Goal: Task Accomplishment & Management: Complete application form

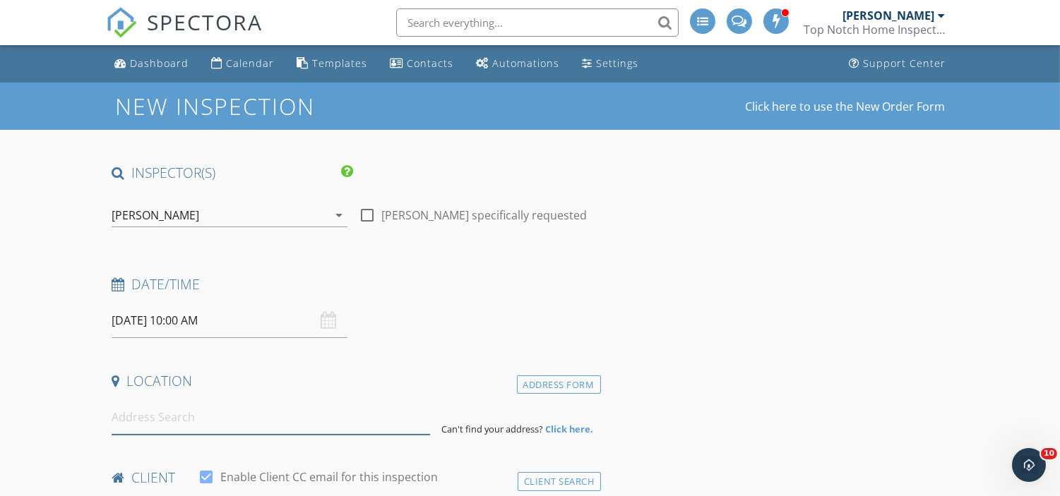
click at [194, 418] on input at bounding box center [271, 417] width 318 height 35
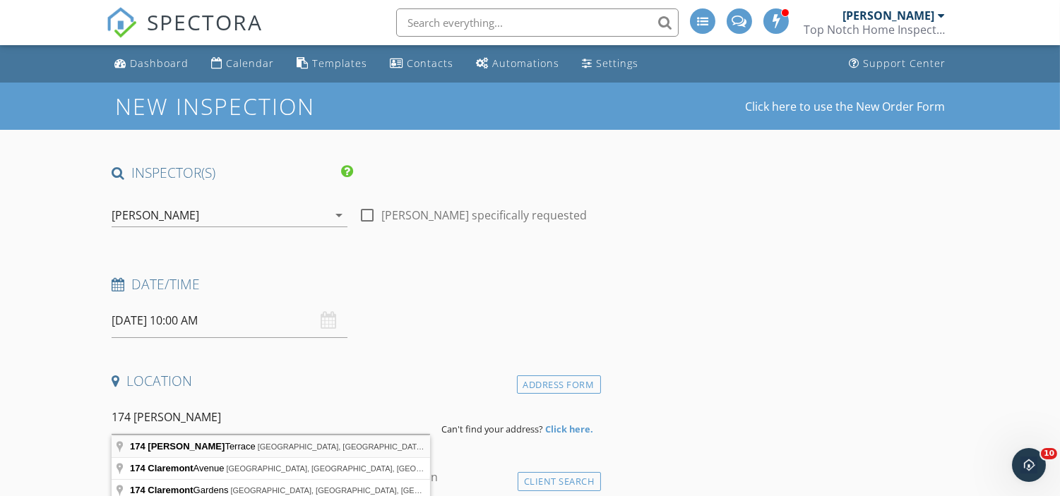
type input "174 Clairmont Terrace, City of Orange, NJ, USA"
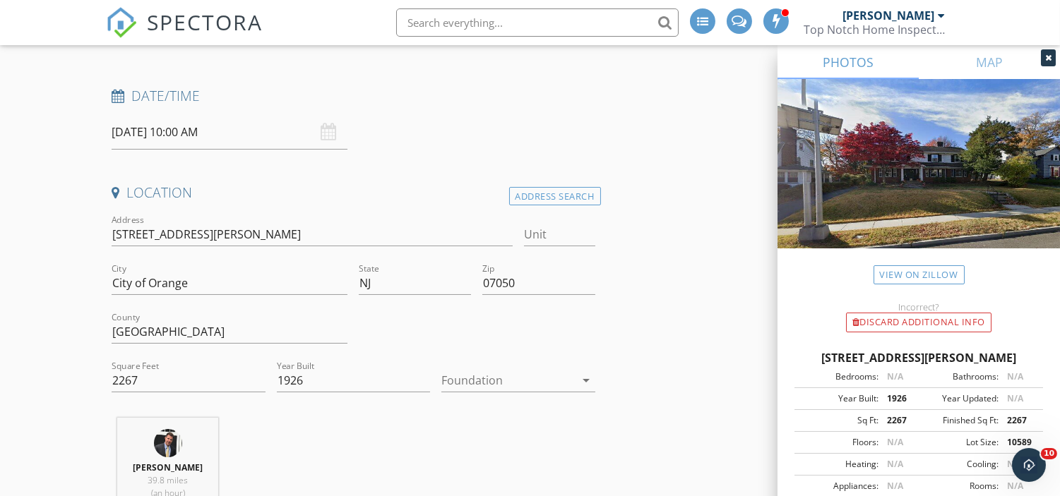
scroll to position [191, 0]
click at [490, 388] on div at bounding box center [507, 378] width 133 height 23
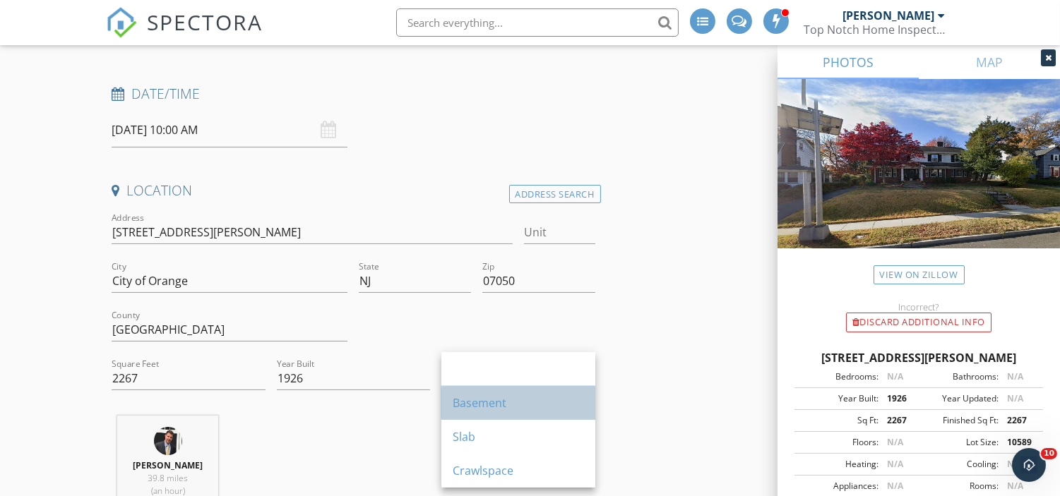
click at [509, 409] on div "Basement" at bounding box center [518, 403] width 131 height 17
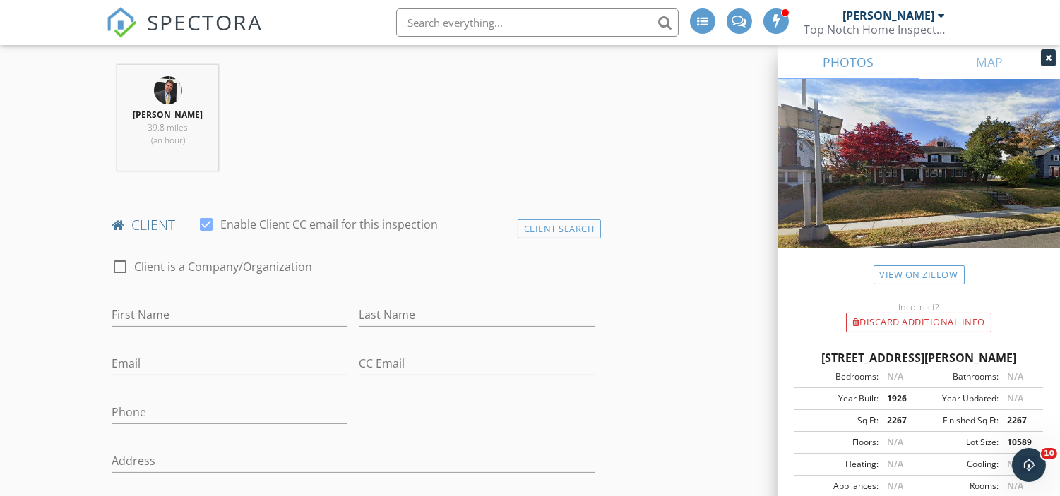
scroll to position [542, 0]
click at [164, 308] on input "First Name" at bounding box center [230, 314] width 236 height 23
paste input "Email aliciamcmorgan@gmail.com"
type input "Email aliciamcmorgan@gmail.com"
click at [150, 359] on input "Email" at bounding box center [230, 363] width 236 height 23
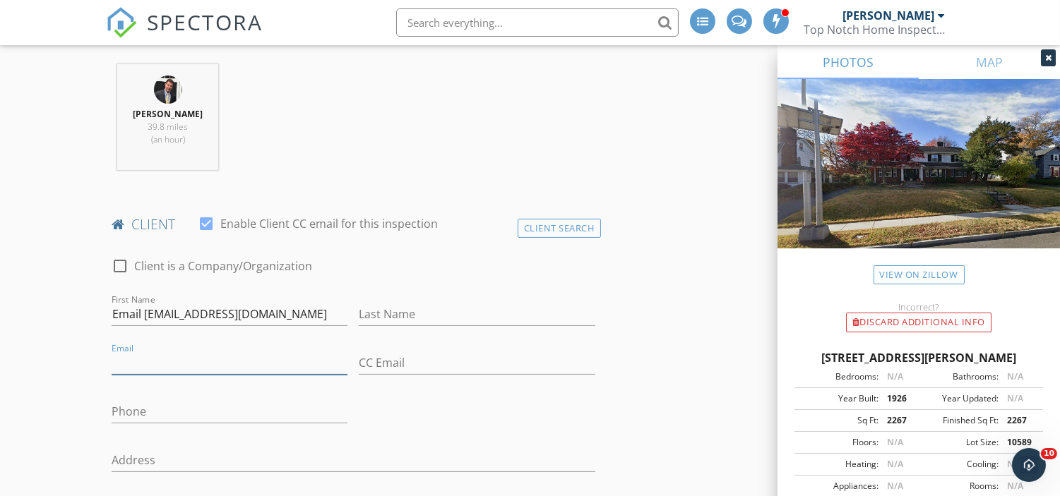
paste input "Email aliciamcmorgan@gmail.com"
click at [144, 361] on input "Email aliciamcmorgan@gmail.com" at bounding box center [230, 363] width 236 height 23
type input "aliciamcmorgan@gmail.com"
drag, startPoint x: 326, startPoint y: 311, endPoint x: 28, endPoint y: 321, distance: 298.1
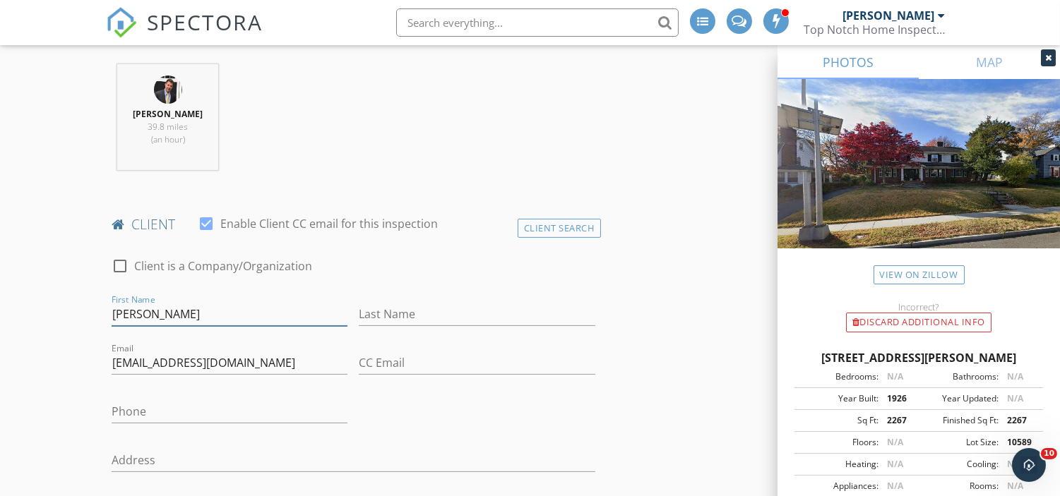
type input "Alicia"
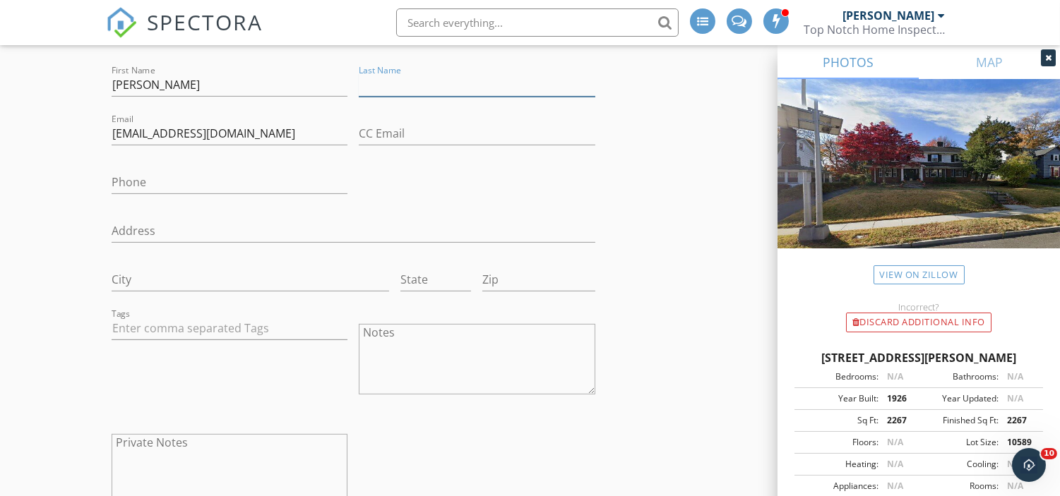
scroll to position [771, 0]
click at [223, 184] on input "Phone" at bounding box center [230, 183] width 236 height 23
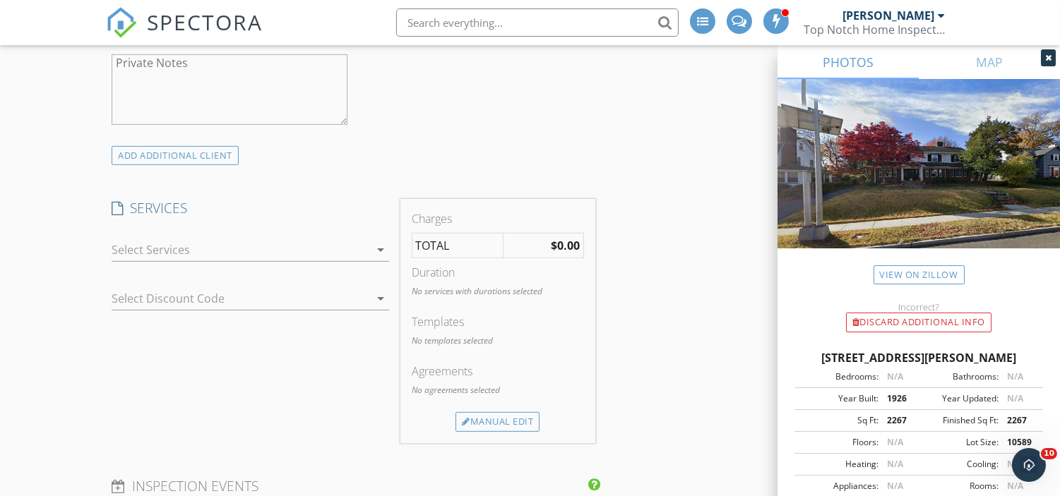
scroll to position [1153, 0]
type input "201-687-0973"
click at [250, 256] on div at bounding box center [241, 248] width 258 height 23
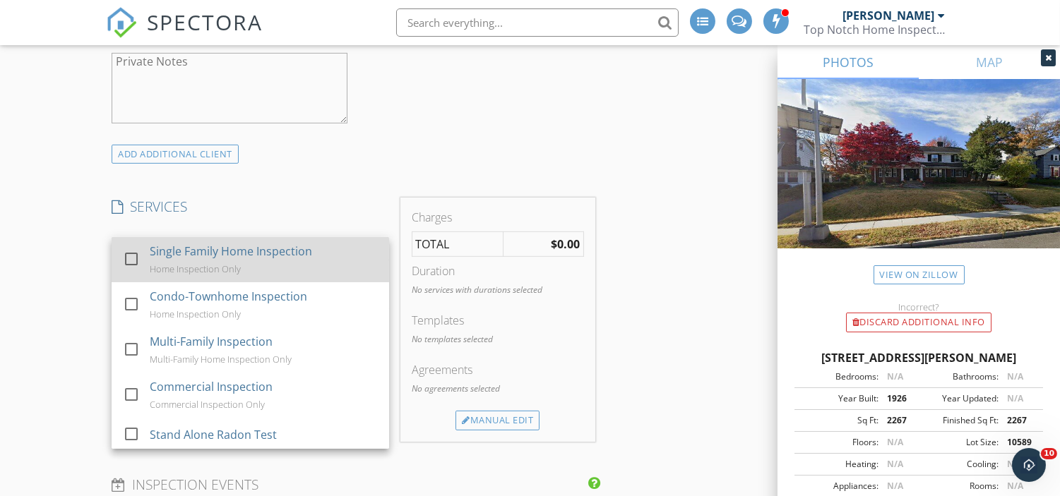
click at [227, 260] on div "Single Family Home Inspection Home Inspection Only" at bounding box center [264, 259] width 228 height 45
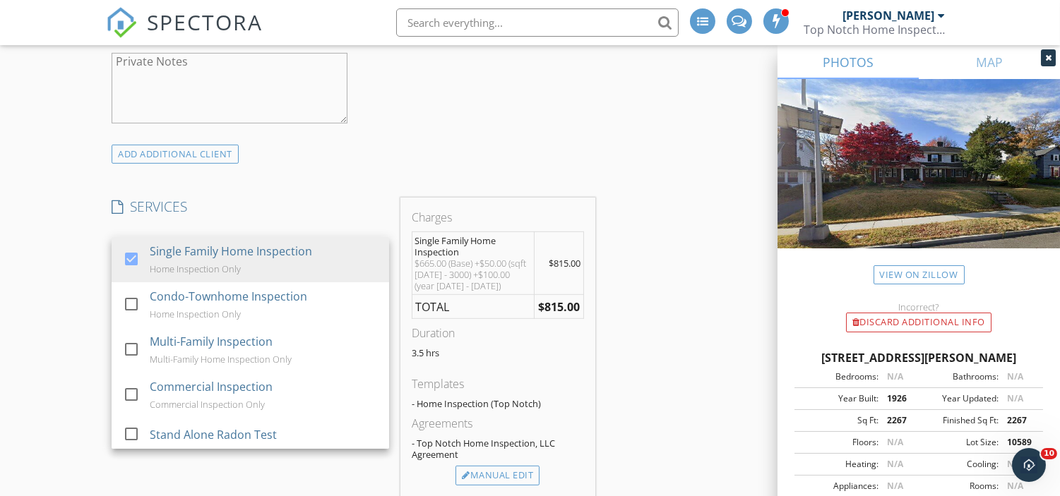
click at [68, 302] on div "New Inspection Click here to use the New Order Form INSPECTOR(S) check_box Jame…" at bounding box center [530, 500] width 1060 height 3140
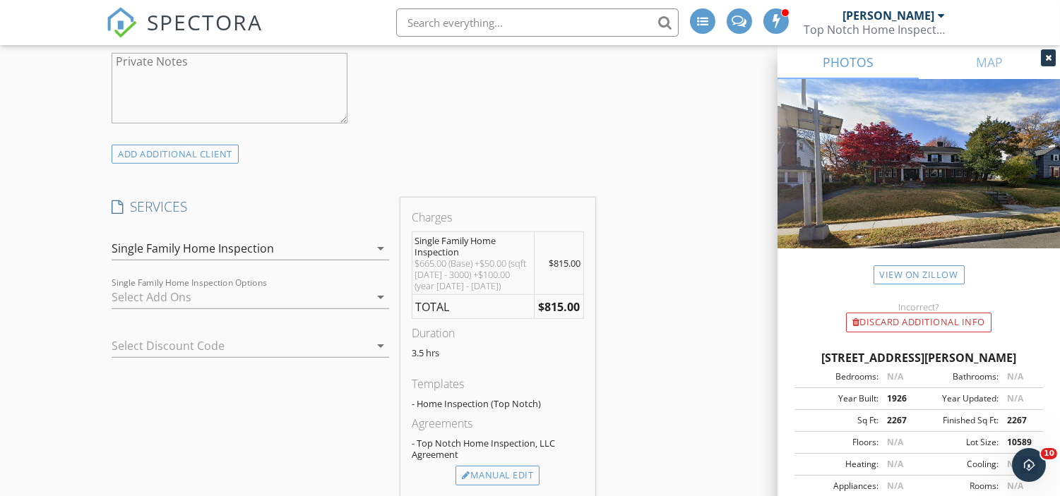
click at [220, 288] on div at bounding box center [241, 297] width 258 height 23
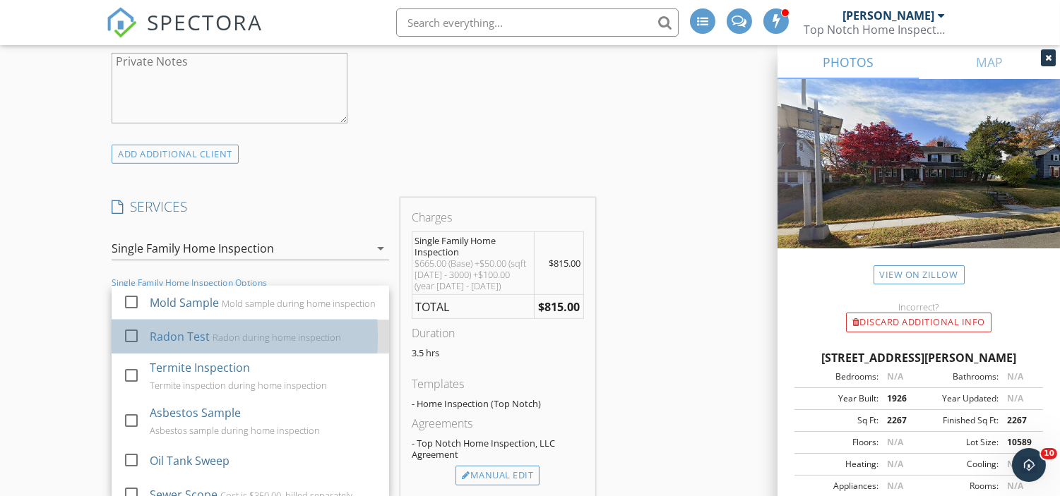
click at [179, 345] on div "Radon Test" at bounding box center [180, 336] width 60 height 17
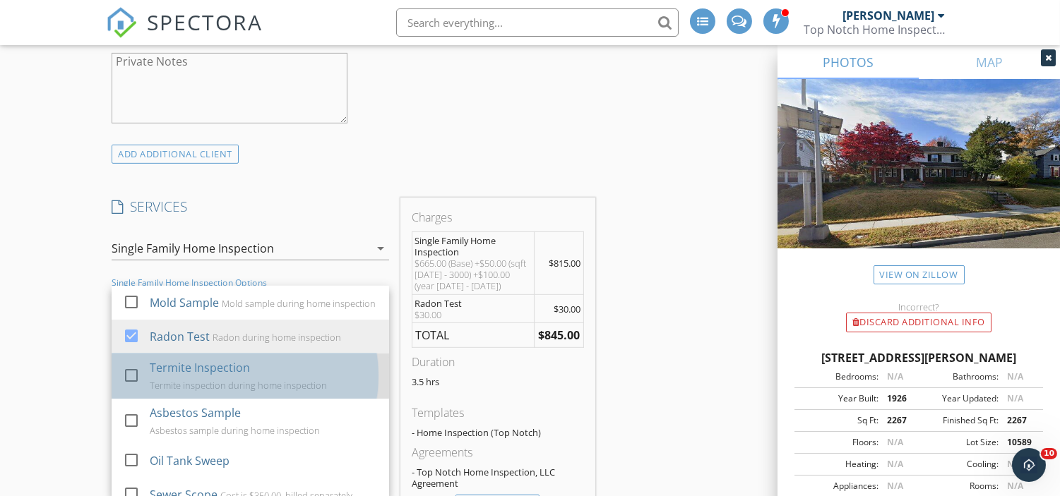
click at [180, 389] on div "Termite Inspection Termite inspection during home inspection" at bounding box center [264, 376] width 228 height 45
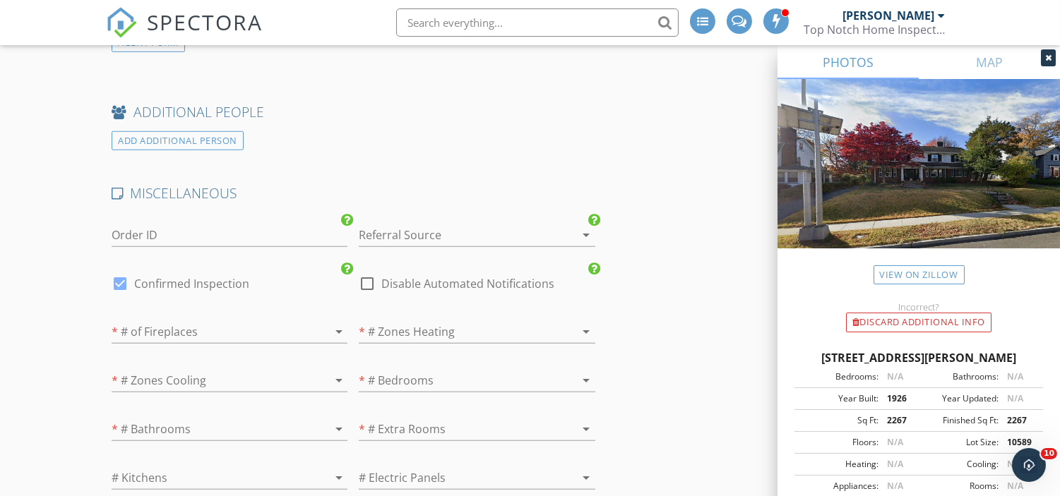
scroll to position [2232, 0]
click at [123, 282] on div at bounding box center [120, 283] width 24 height 24
checkbox input "false"
checkbox input "true"
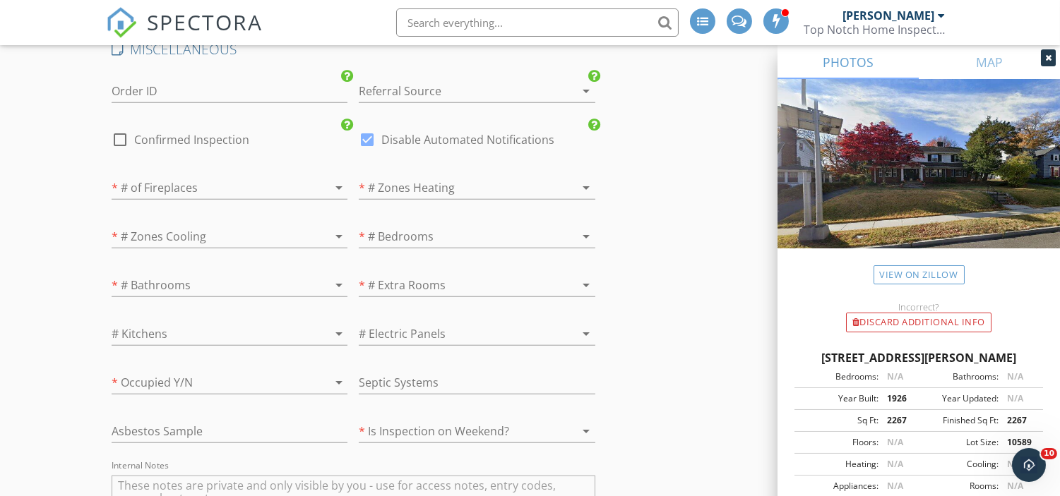
scroll to position [2378, 0]
click at [433, 229] on div at bounding box center [457, 234] width 196 height 23
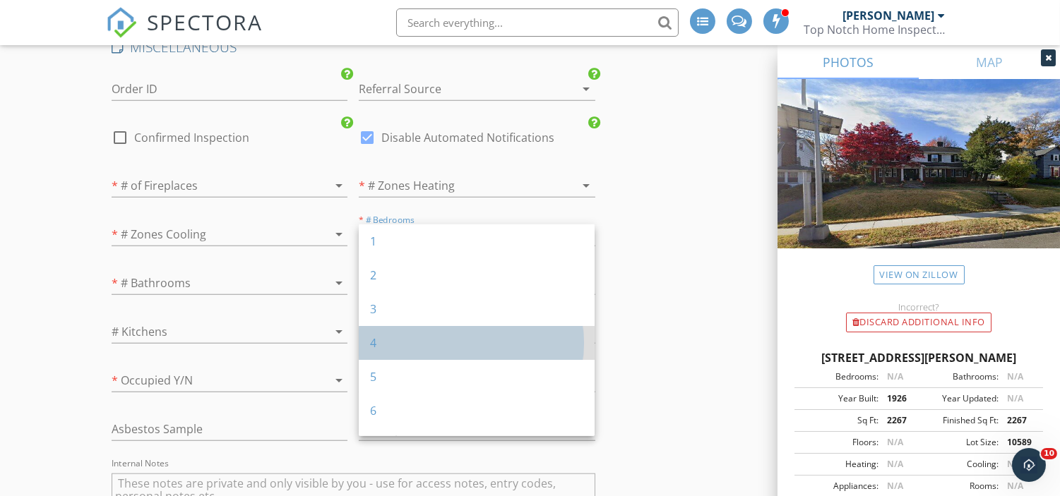
click at [417, 353] on div "4" at bounding box center [476, 343] width 213 height 34
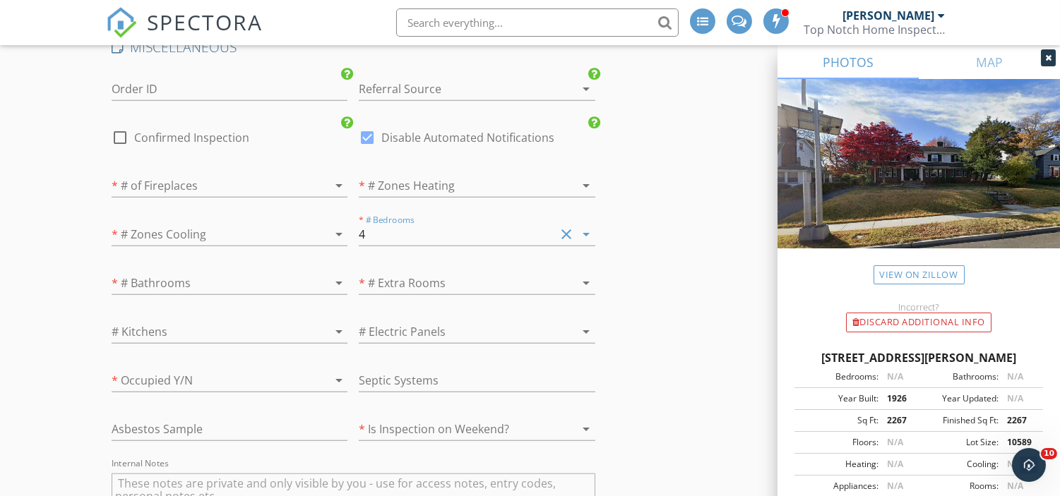
click at [173, 281] on div at bounding box center [210, 283] width 196 height 23
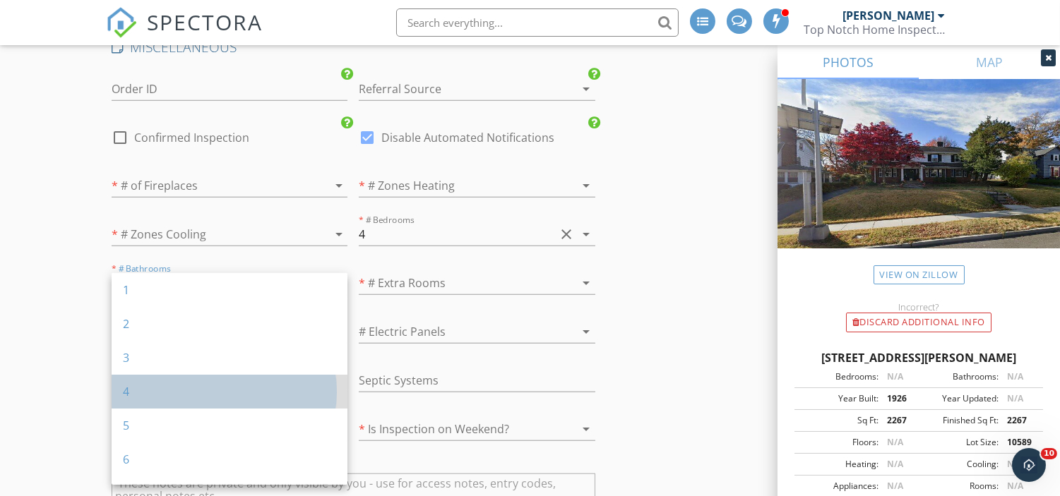
click at [176, 390] on div "4" at bounding box center [229, 391] width 213 height 17
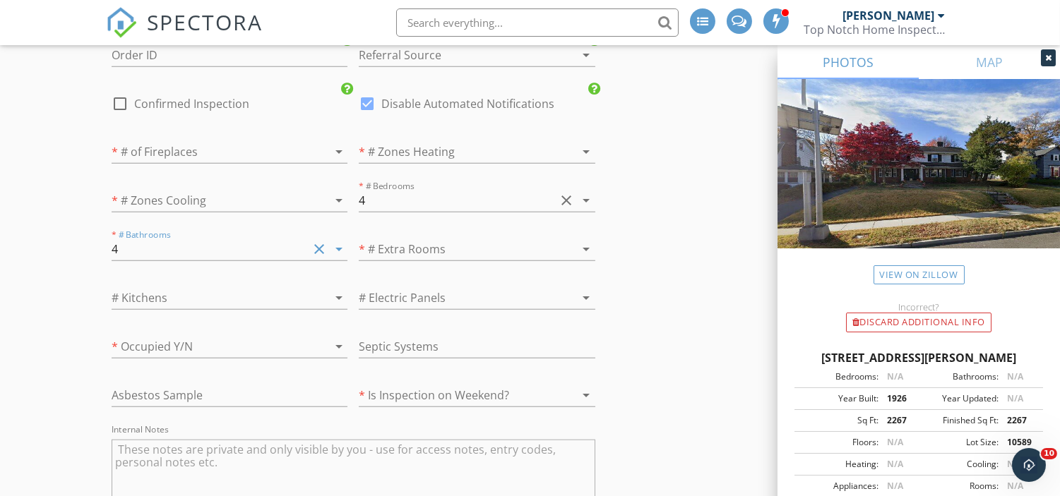
scroll to position [2389, 0]
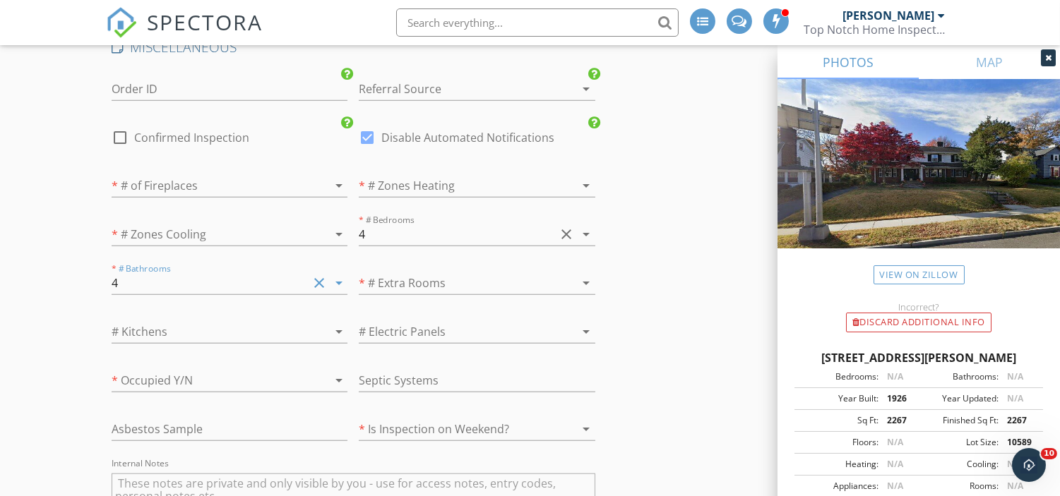
click at [505, 290] on div at bounding box center [457, 283] width 196 height 23
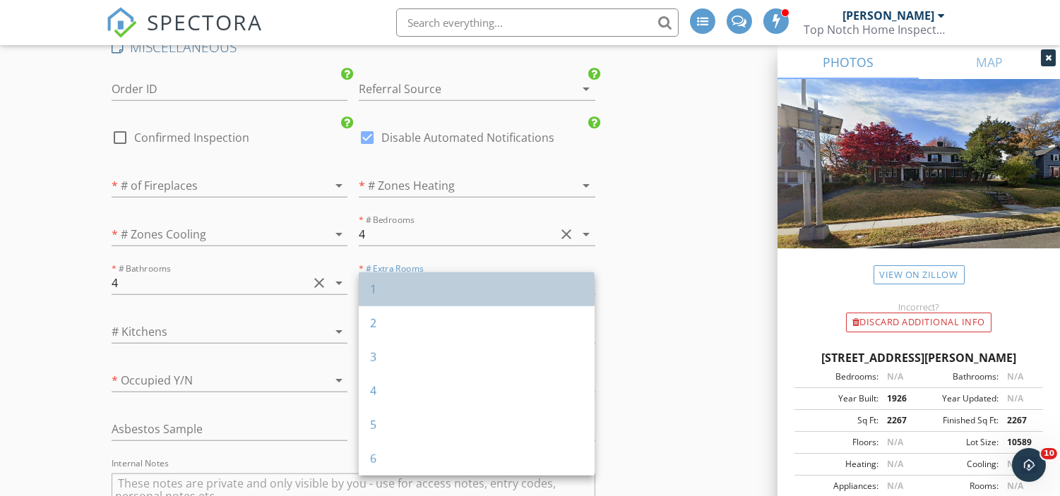
click at [527, 289] on div "1" at bounding box center [476, 289] width 213 height 17
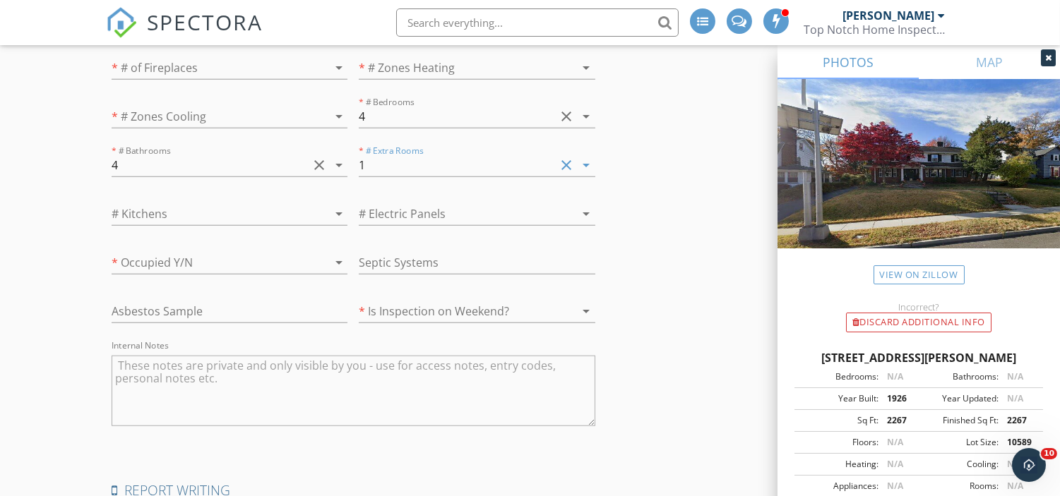
scroll to position [2522, 0]
click at [570, 160] on icon "clear" at bounding box center [566, 160] width 17 height 17
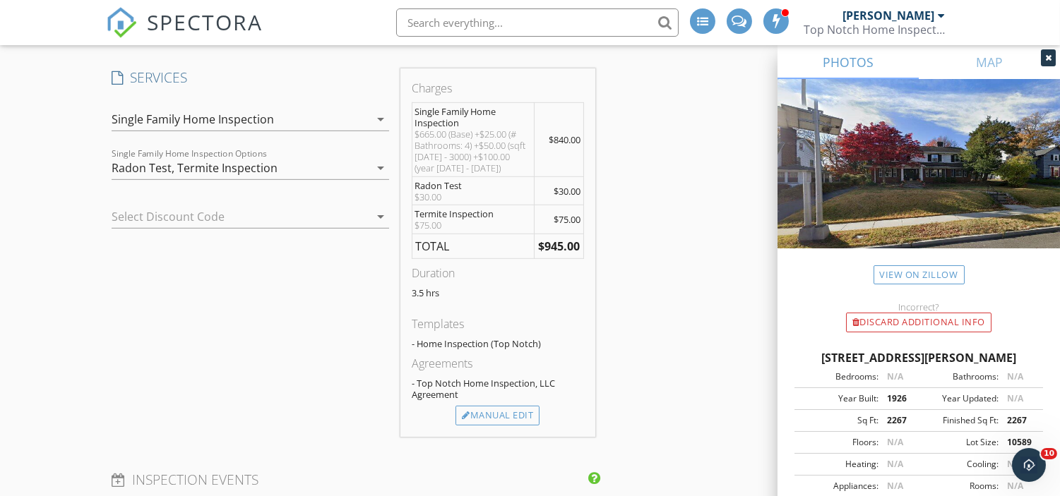
scroll to position [1281, 0]
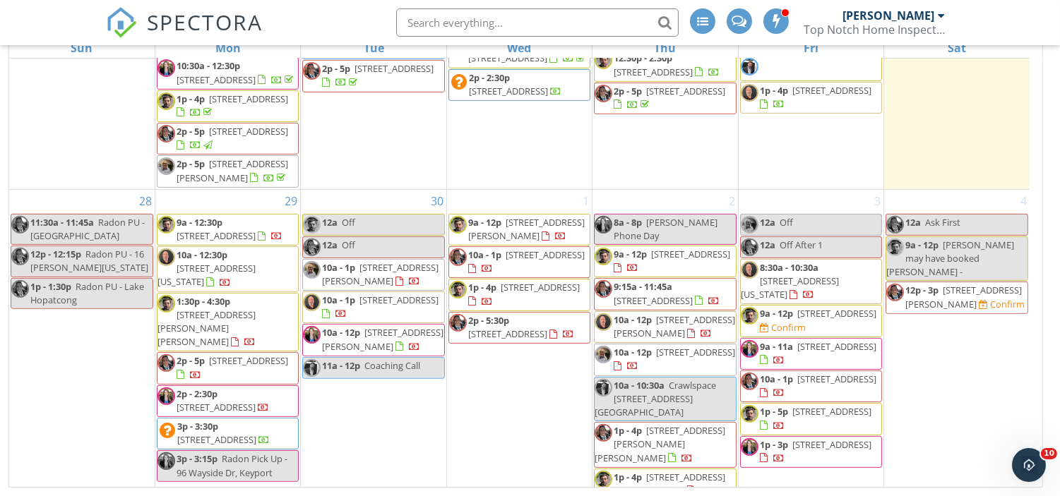
scroll to position [1132, 0]
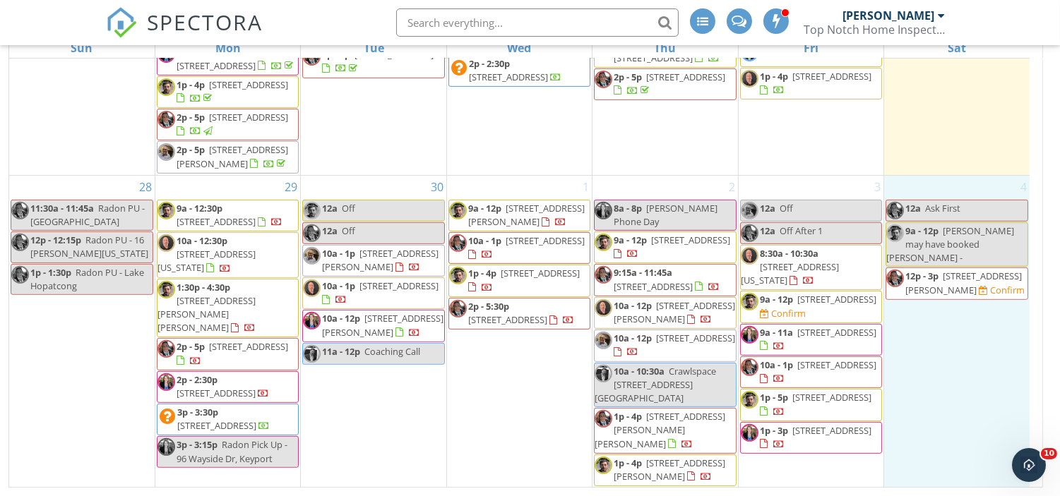
click at [963, 320] on div "4 12a Ask First 9a - 12p Barb may have booked Carl - 12p - 3p 314 W Passaic Ave…" at bounding box center [956, 332] width 145 height 312
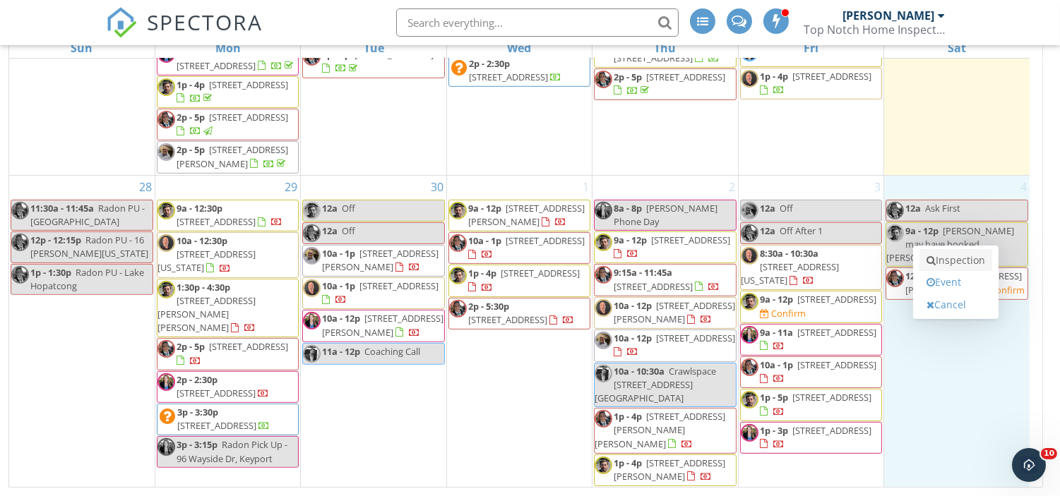
click at [983, 261] on link "Inspection" at bounding box center [955, 260] width 73 height 23
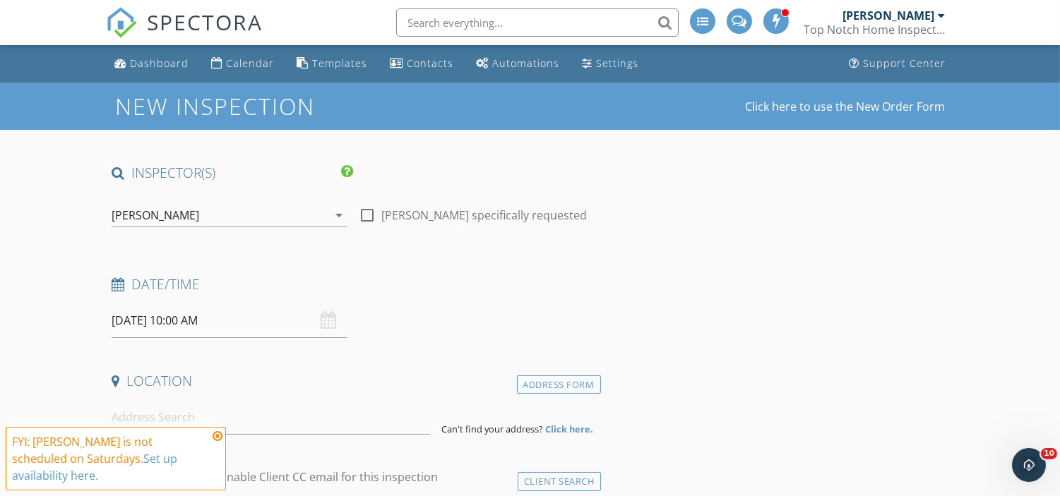
click at [163, 216] on div "James Ciatto" at bounding box center [156, 215] width 88 height 13
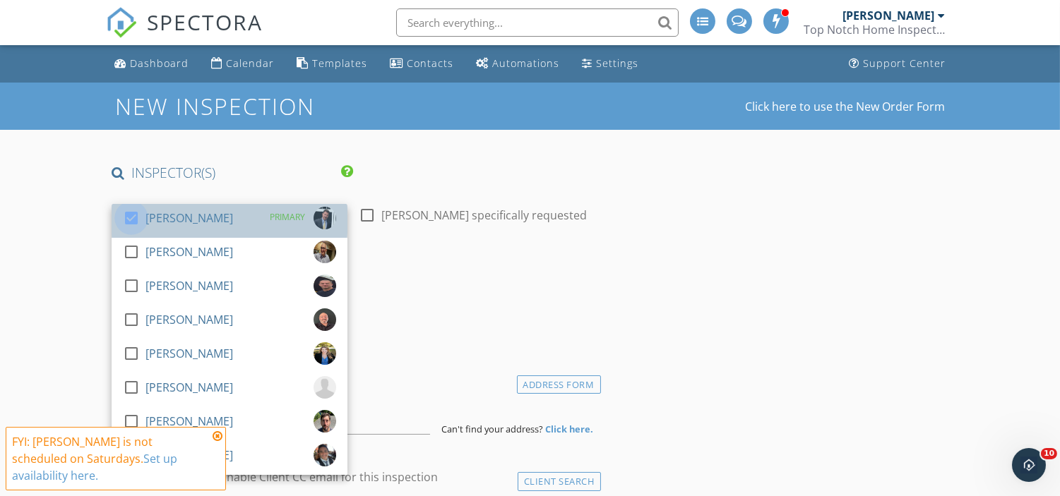
click at [128, 215] on div at bounding box center [131, 218] width 24 height 24
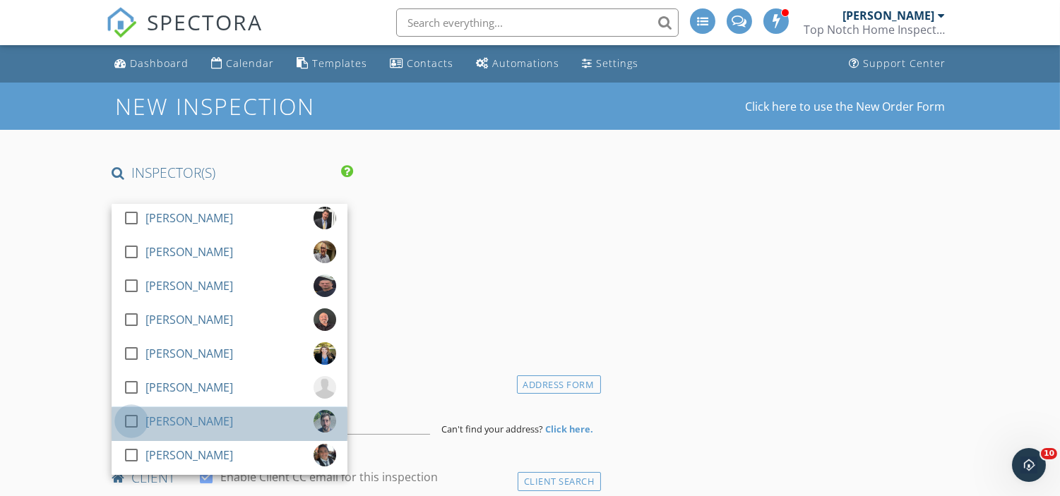
click at [127, 419] on div at bounding box center [131, 421] width 24 height 24
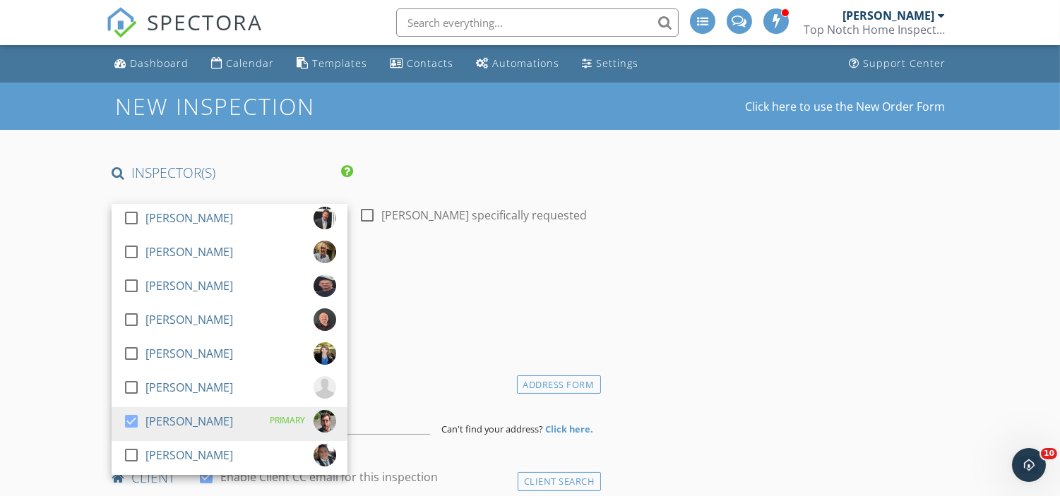
click at [448, 376] on h4 "Location" at bounding box center [353, 381] width 483 height 18
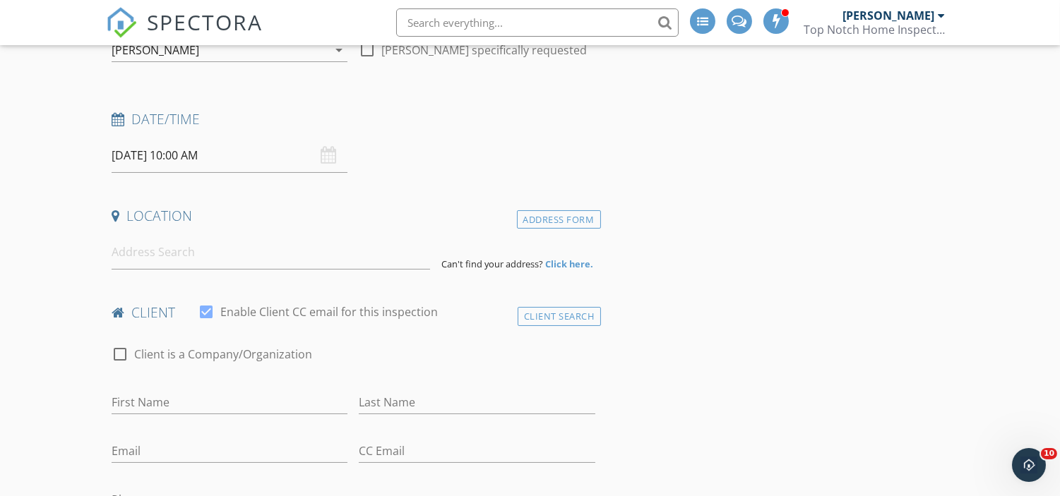
scroll to position [167, 0]
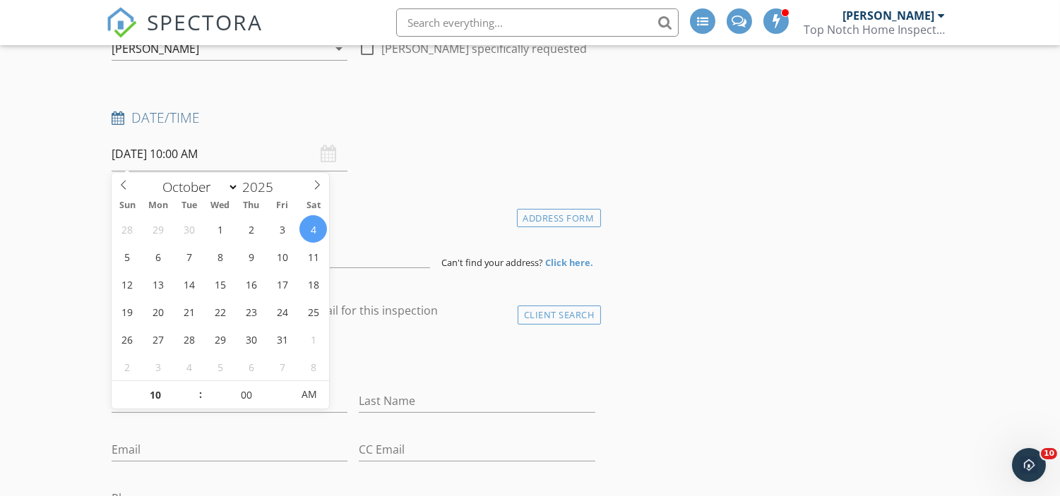
click at [209, 161] on input "[DATE] 10:00 AM" at bounding box center [230, 154] width 236 height 35
type input "09"
type input "[DATE] 9:00 AM"
click at [191, 404] on span at bounding box center [193, 402] width 10 height 14
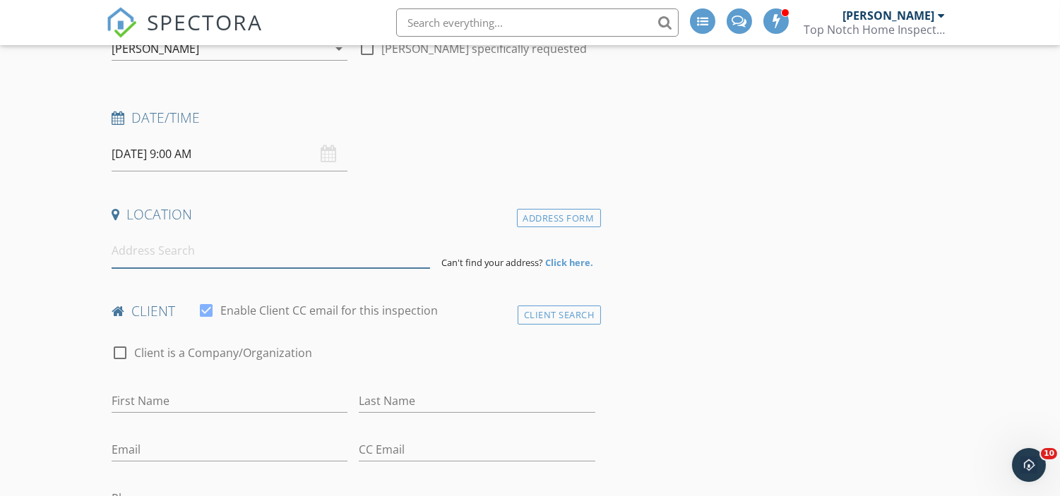
click at [369, 264] on input at bounding box center [271, 251] width 318 height 35
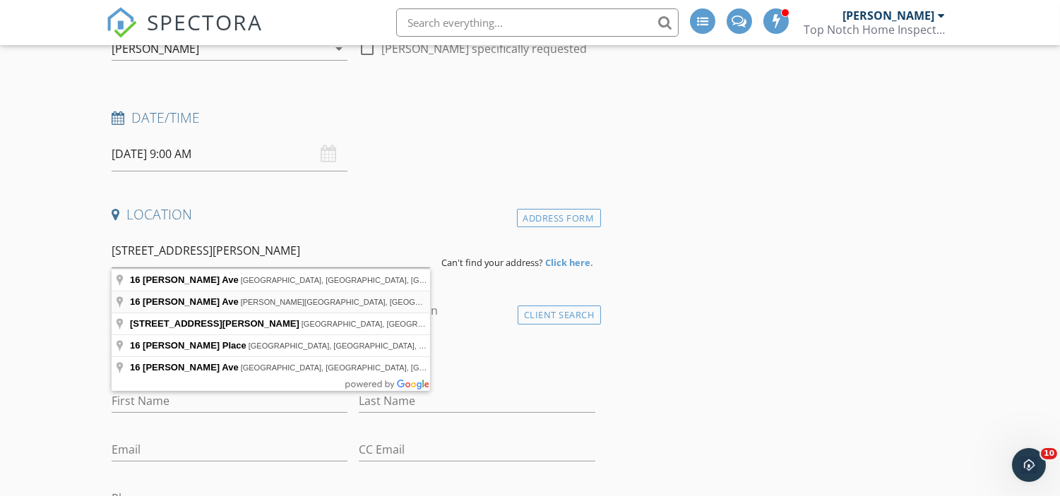
type input "16 Homer Ave, Morris Plains, NJ, USA"
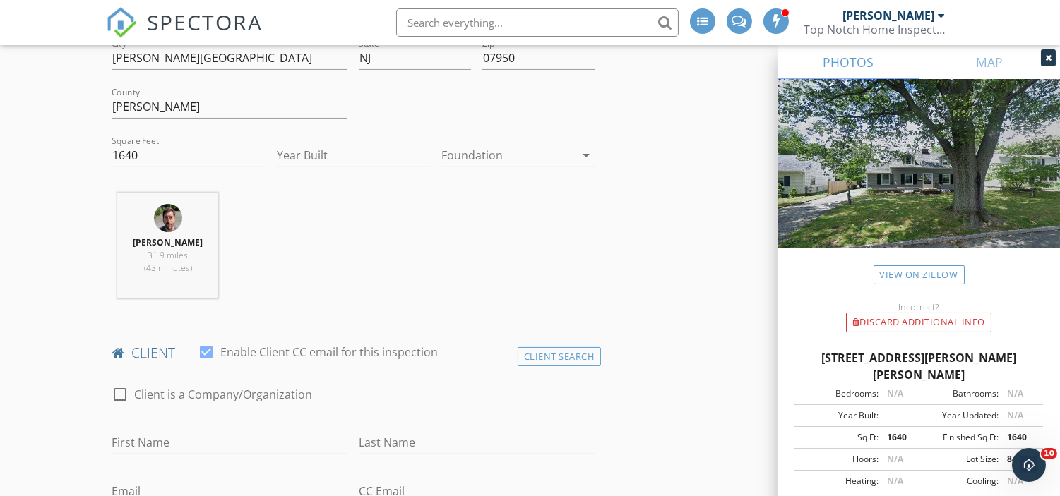
scroll to position [424, 0]
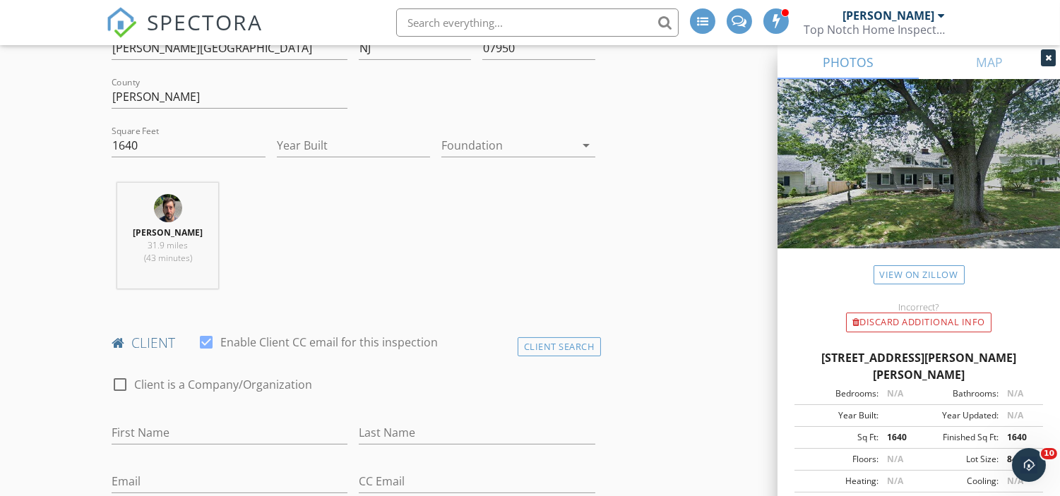
click at [529, 153] on div at bounding box center [507, 145] width 133 height 23
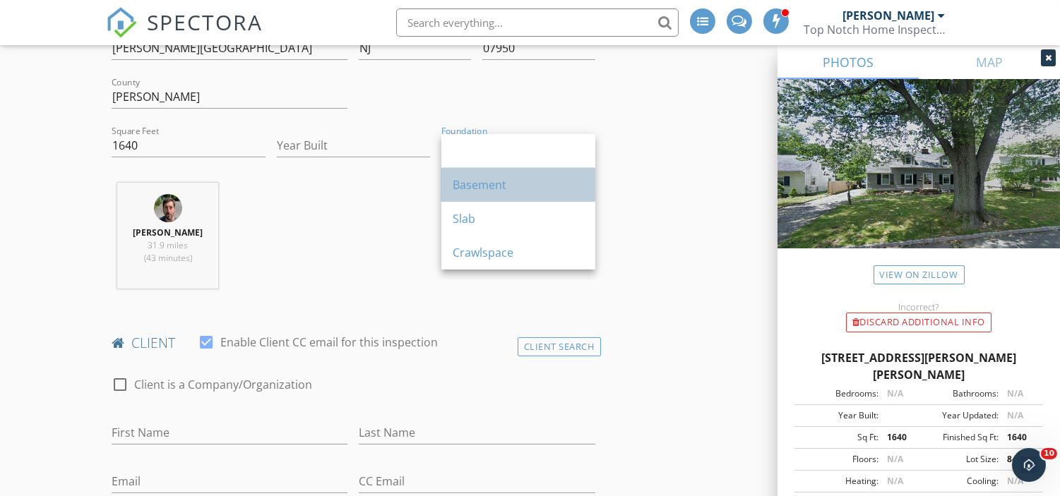
click at [510, 189] on div "Basement" at bounding box center [518, 184] width 131 height 17
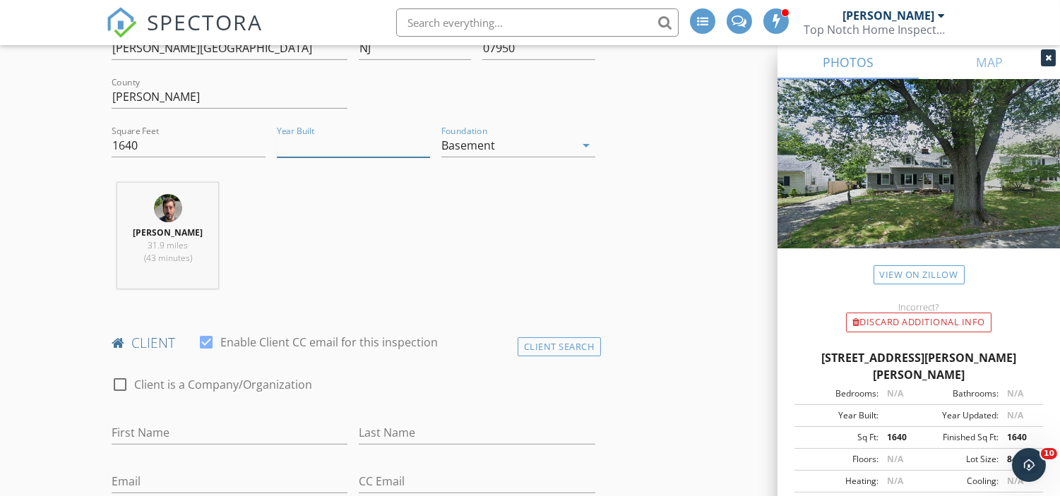
click at [309, 143] on input "Year Built" at bounding box center [353, 145] width 153 height 23
type input "1"
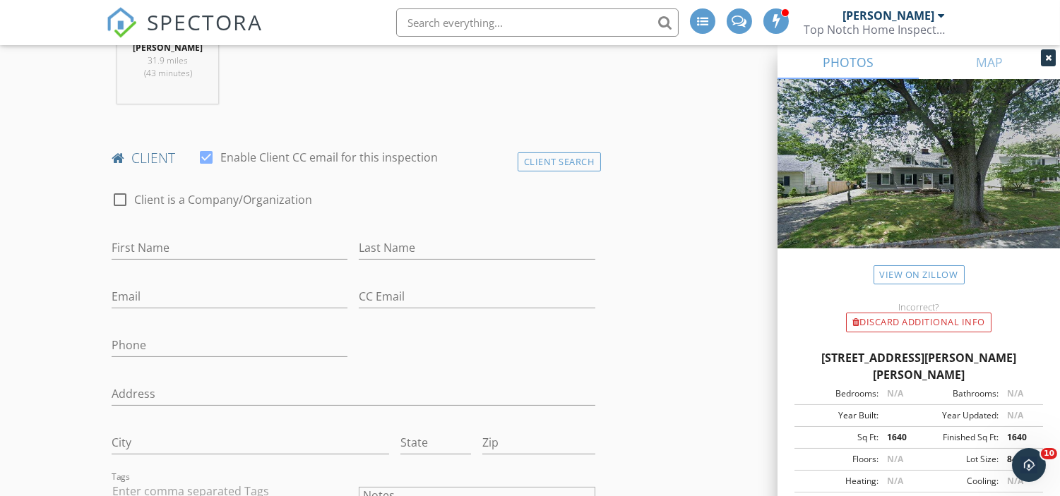
scroll to position [654, 0]
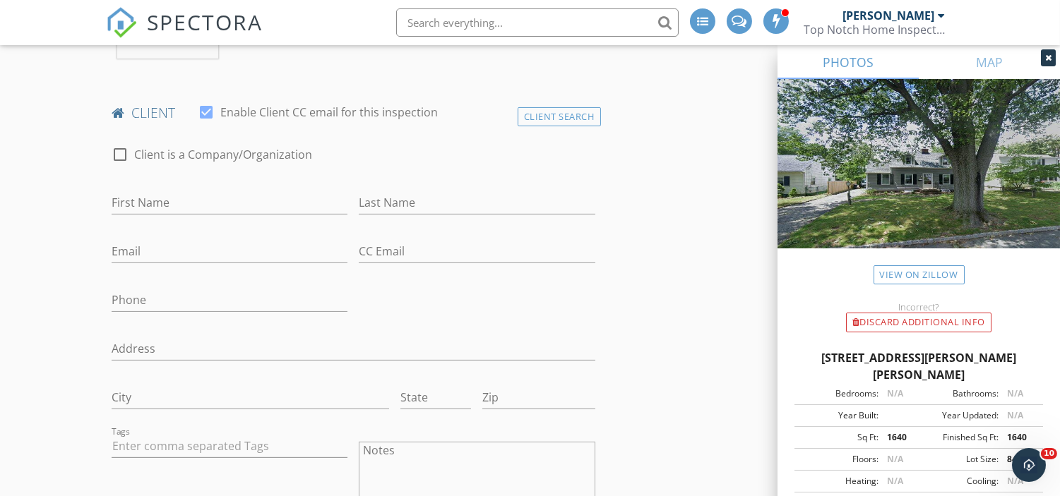
type input "1929"
click at [178, 301] on input "Phone" at bounding box center [230, 300] width 236 height 23
click at [224, 203] on input "First Name" at bounding box center [230, 202] width 236 height 23
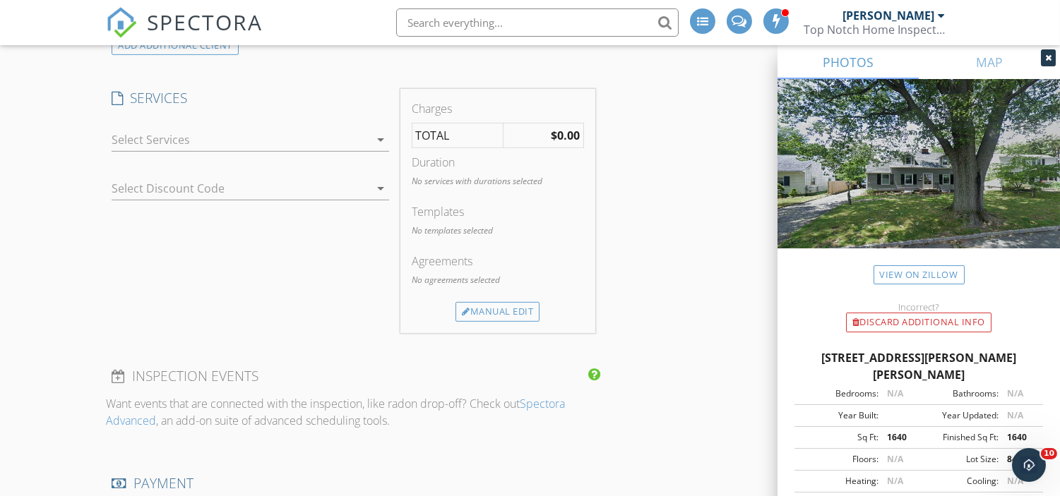
scroll to position [1269, 0]
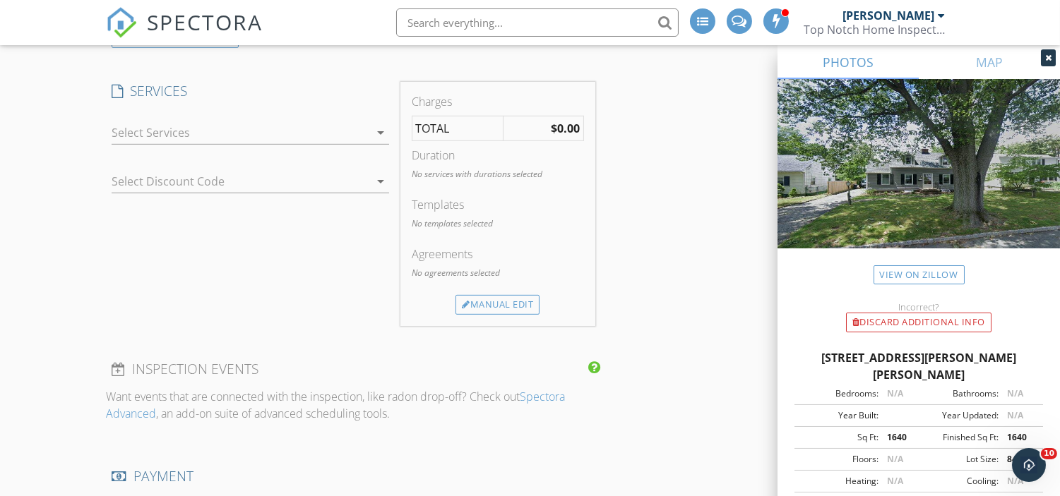
click at [210, 140] on div at bounding box center [241, 132] width 258 height 23
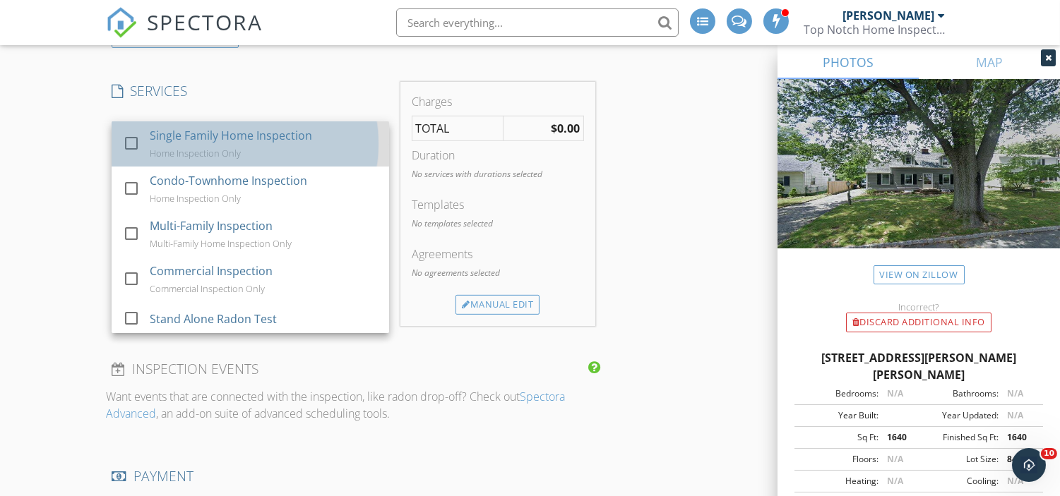
click at [172, 135] on div "Single Family Home Inspection" at bounding box center [231, 135] width 162 height 17
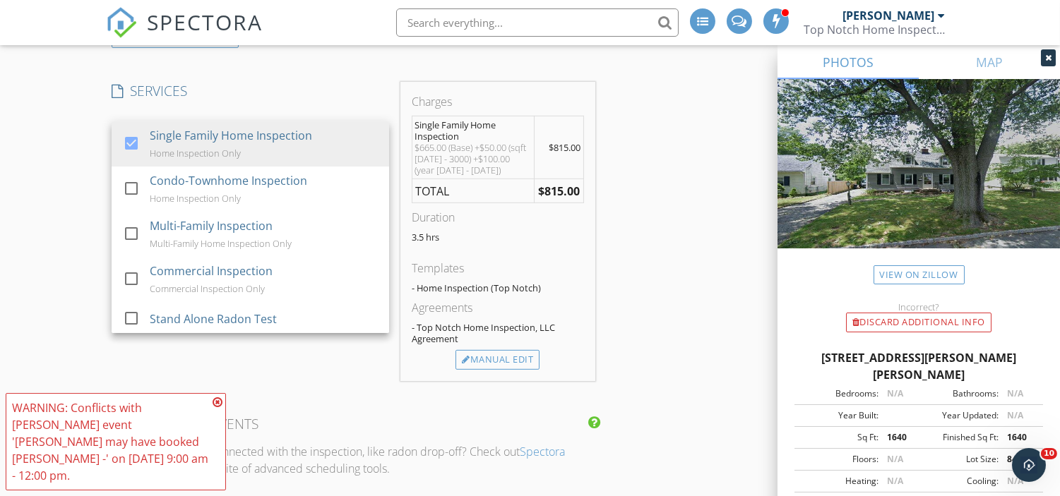
click at [57, 210] on div "New Inspection Click here to use the New Order Form INSPECTOR(S) check_box_outl…" at bounding box center [530, 384] width 1060 height 3140
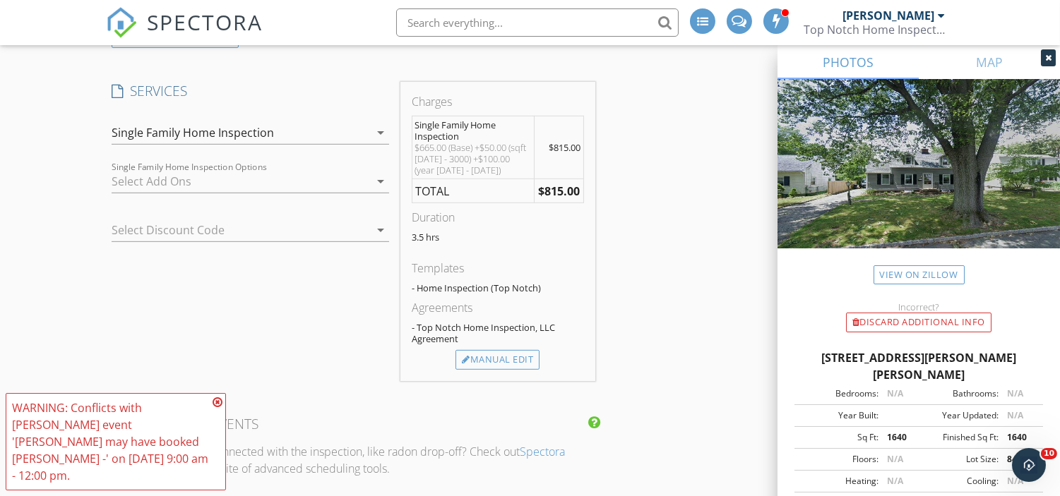
click at [232, 177] on div at bounding box center [241, 181] width 258 height 23
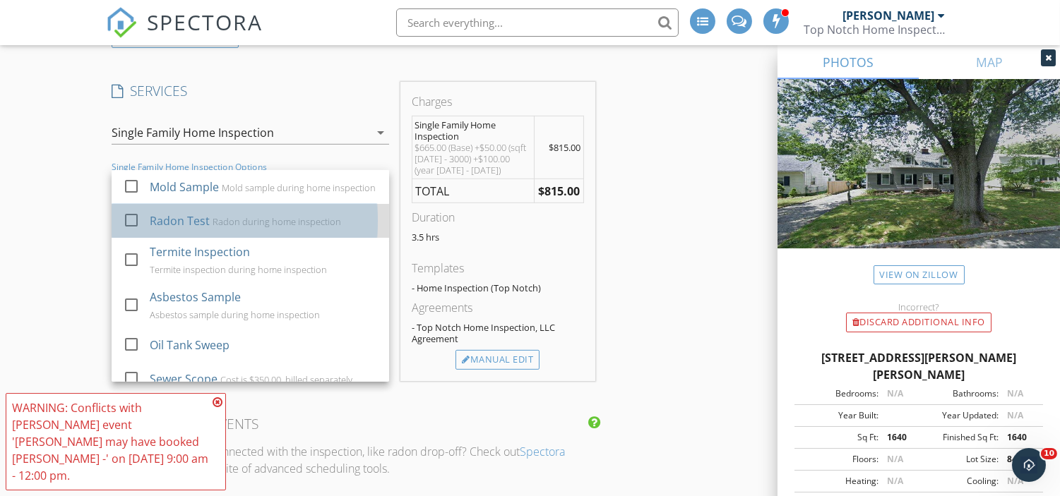
click at [188, 229] on div "Radon Test" at bounding box center [180, 220] width 60 height 17
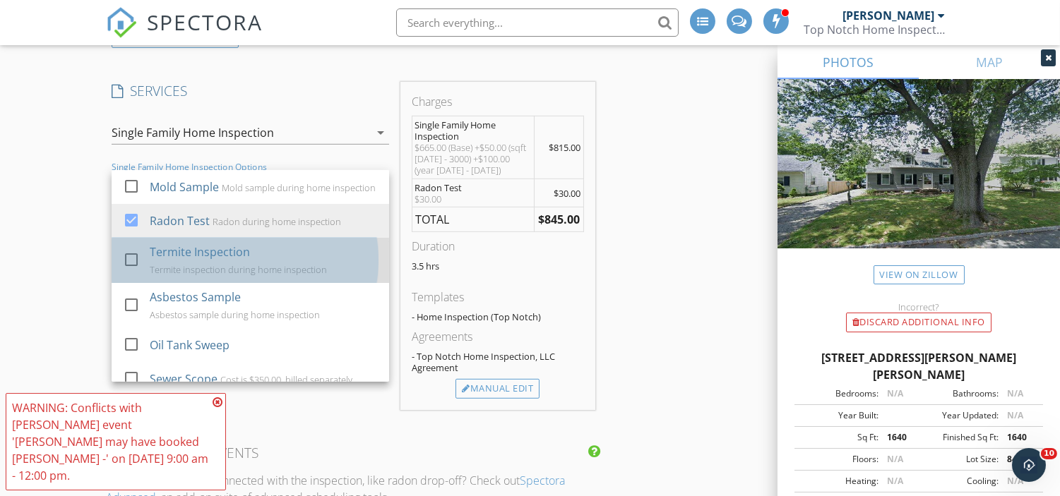
click at [186, 260] on div "Termite Inspection" at bounding box center [200, 252] width 100 height 17
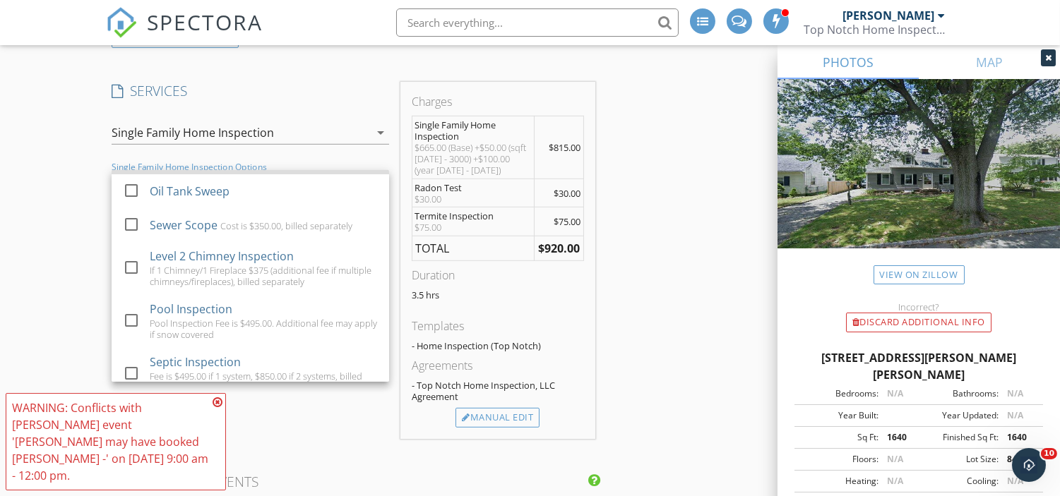
scroll to position [155, 0]
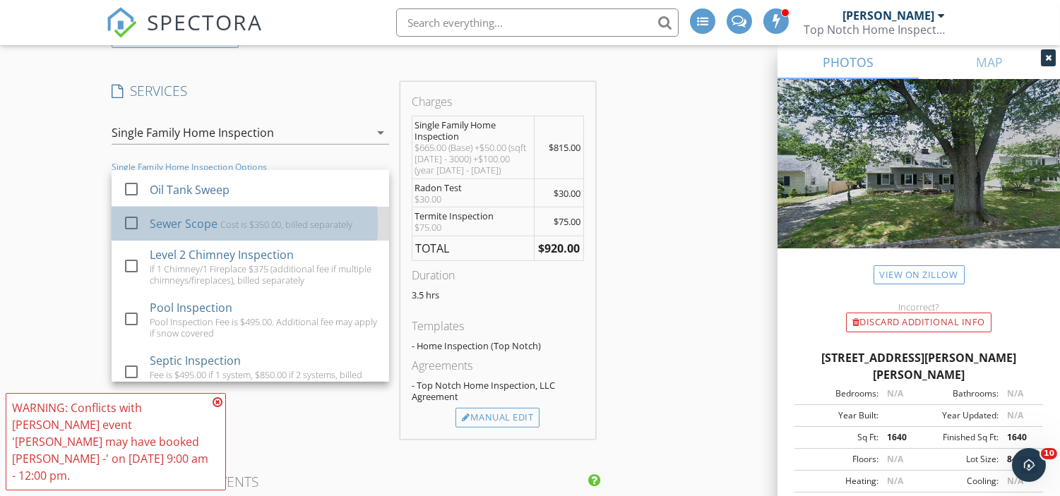
click at [254, 230] on div "Cost is $350.00, billed separately" at bounding box center [286, 224] width 132 height 11
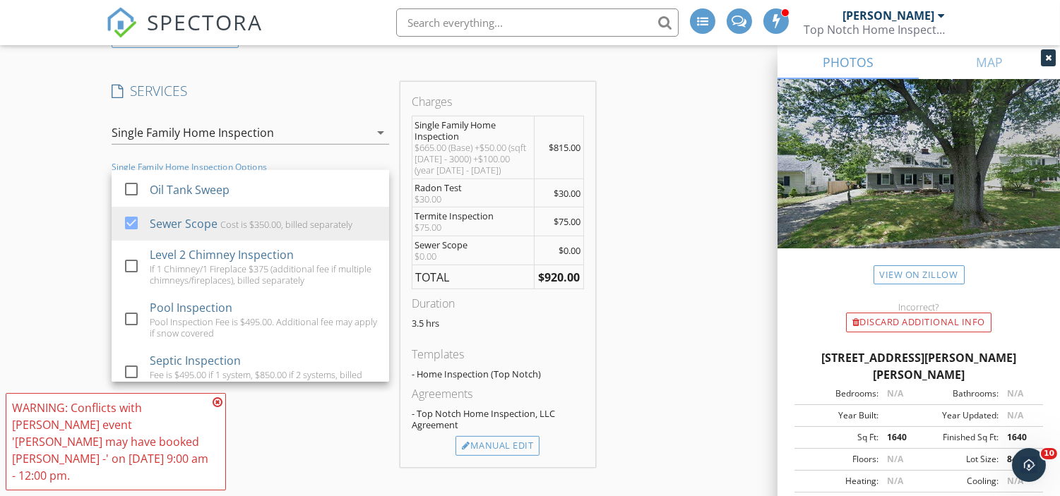
click at [700, 353] on div "INSPECTOR(S) check_box_outline_blank James Ciatto check_box_outline_blank David…" at bounding box center [530, 450] width 848 height 3110
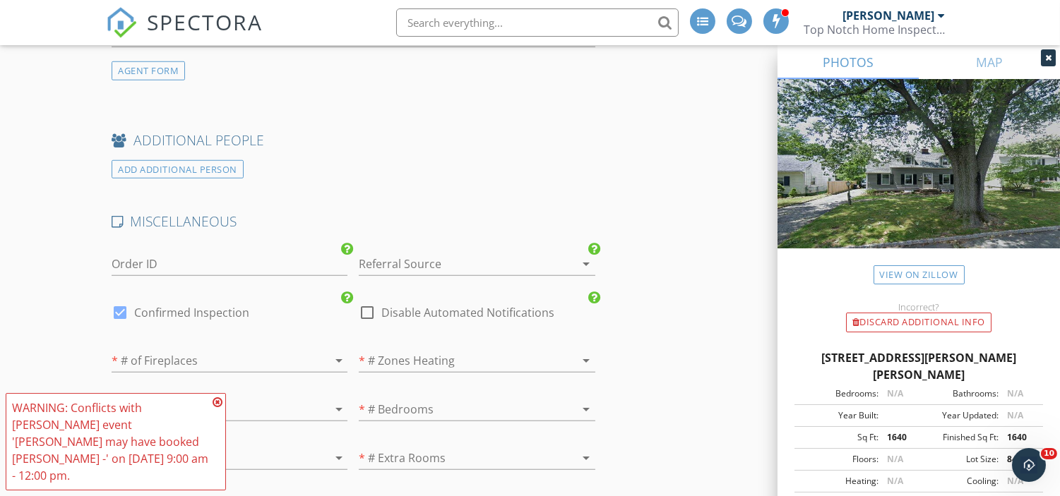
scroll to position [2233, 0]
click at [124, 316] on div at bounding box center [120, 311] width 24 height 24
checkbox input "false"
checkbox input "true"
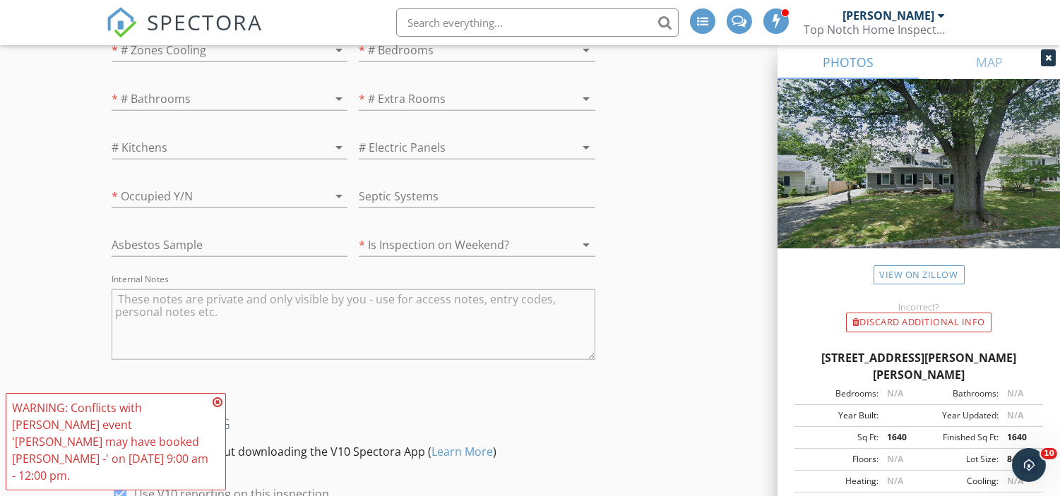
scroll to position [2592, 0]
click at [429, 309] on textarea "Internal Notes" at bounding box center [353, 324] width 483 height 71
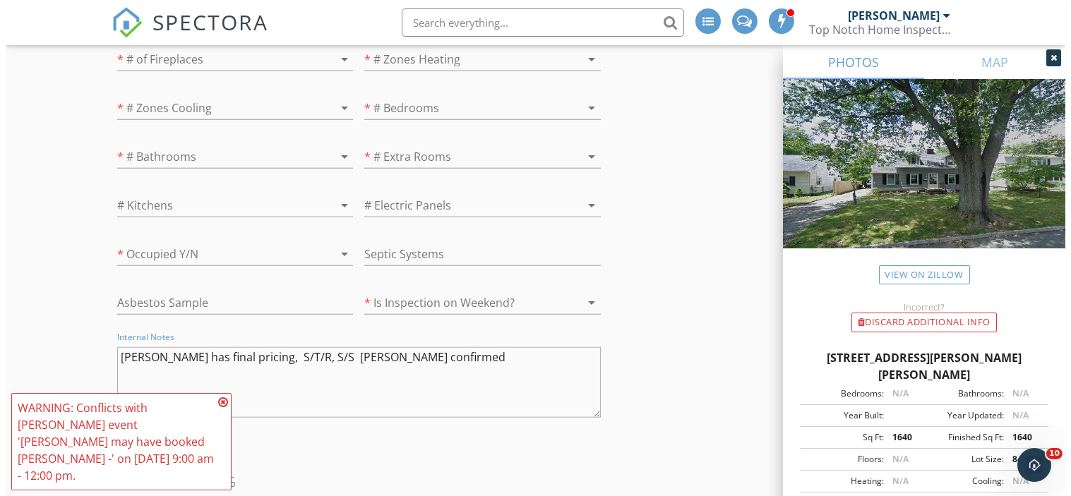
scroll to position [2813, 0]
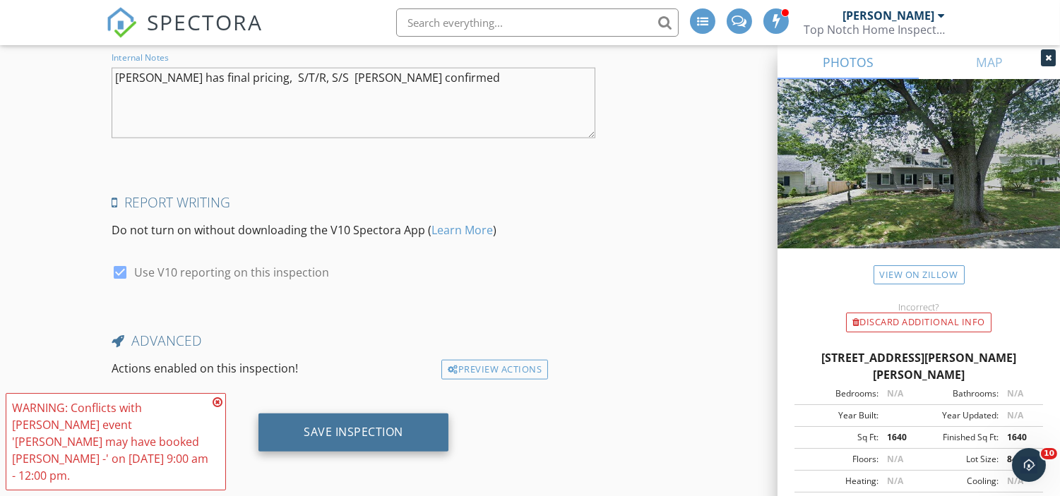
type textarea "[PERSON_NAME] has final pricing, S/T/R, S/S [PERSON_NAME] confirmed"
click at [373, 431] on div "Save Inspection" at bounding box center [354, 432] width 100 height 14
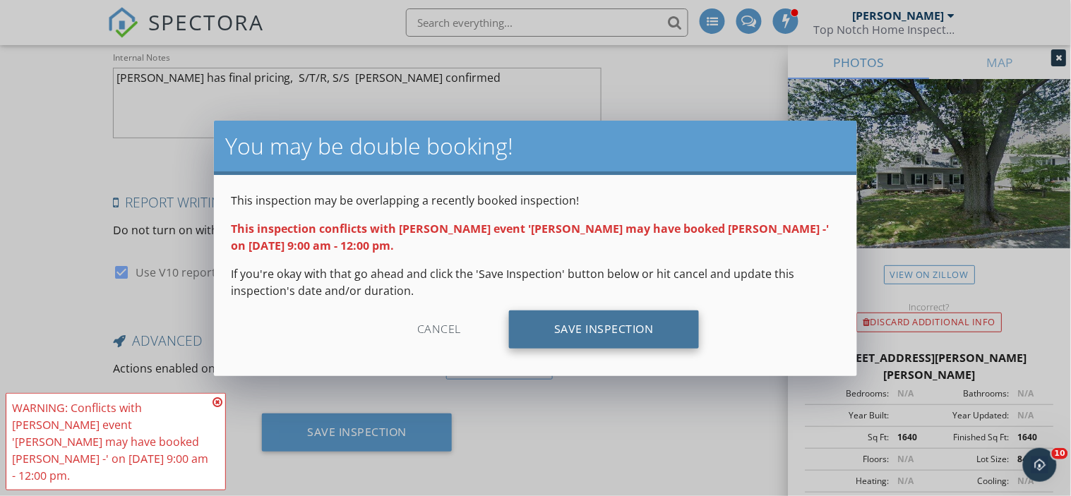
click at [622, 336] on div "Save Inspection" at bounding box center [604, 330] width 190 height 38
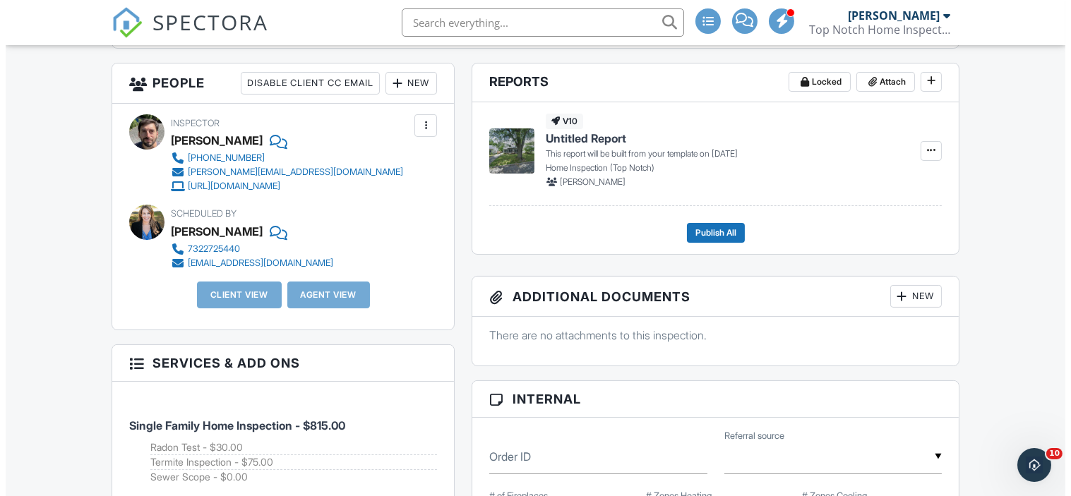
scroll to position [399, 0]
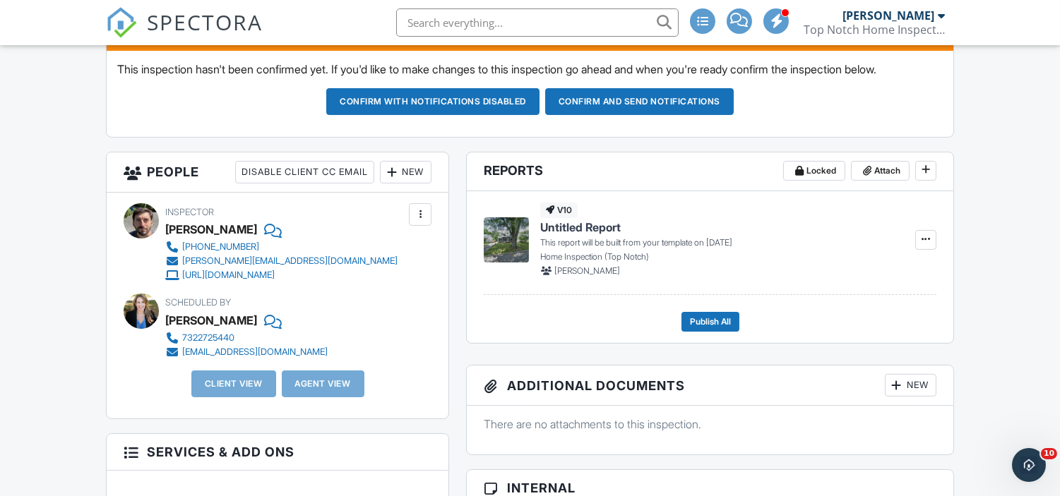
click at [422, 169] on div "New" at bounding box center [406, 172] width 52 height 23
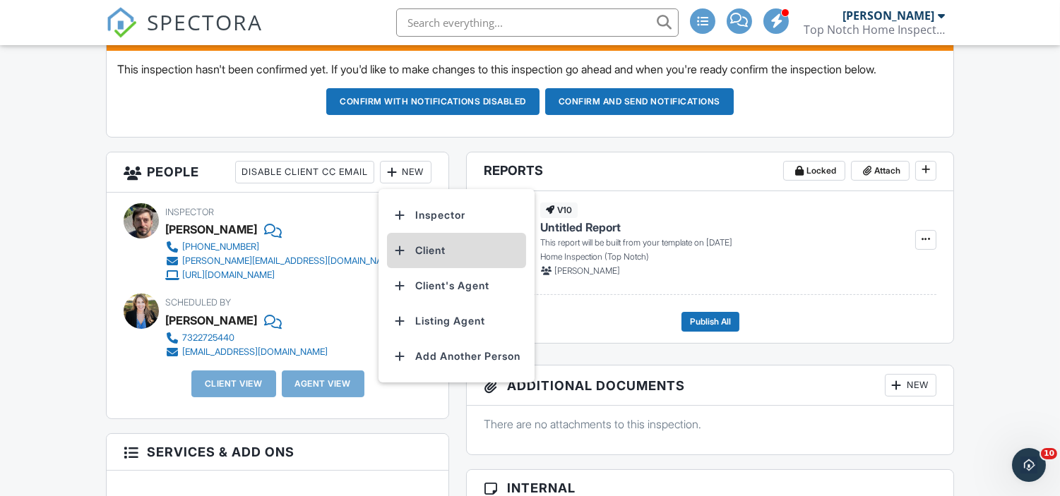
click at [445, 251] on li "Client" at bounding box center [456, 250] width 139 height 35
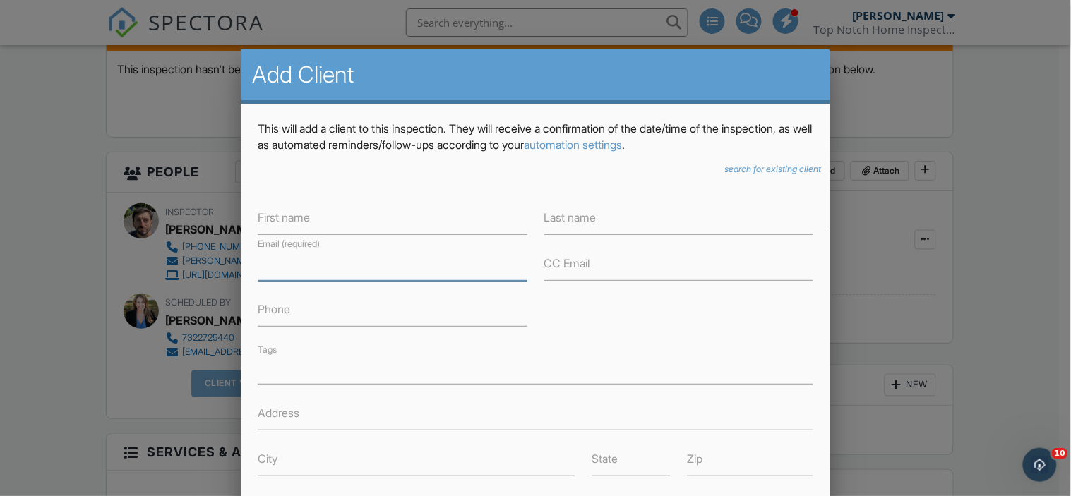
click at [344, 261] on input "Email (required)" at bounding box center [392, 263] width 269 height 35
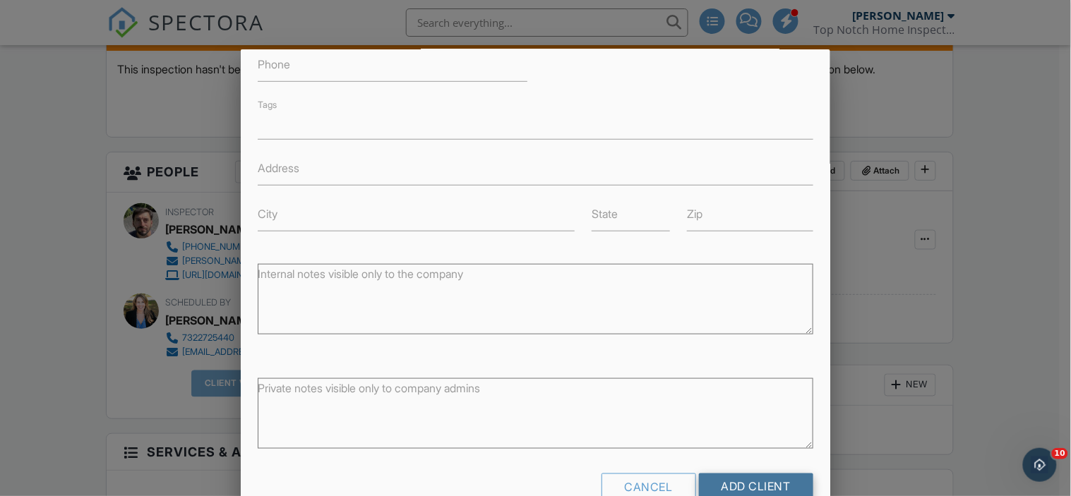
type input "caseylrauth@gmail.com"
click at [714, 477] on input "Add Client" at bounding box center [756, 486] width 114 height 25
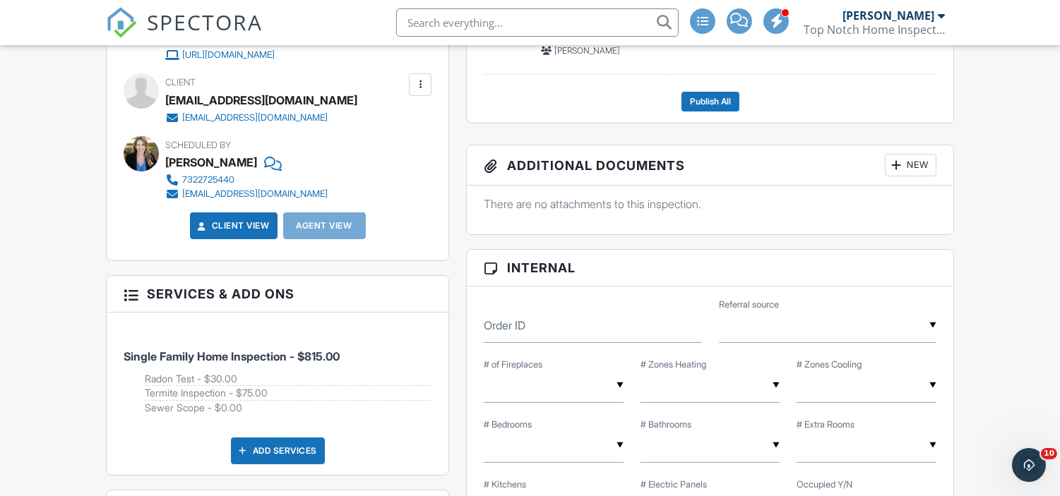
scroll to position [624, 0]
